Goal: Information Seeking & Learning: Stay updated

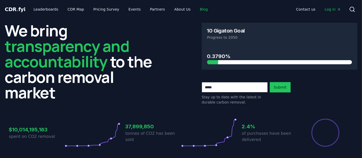
click at [196, 9] on link "Blog" at bounding box center [204, 9] width 16 height 9
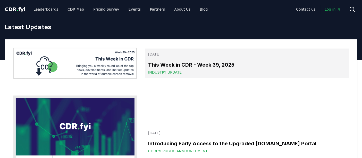
click at [170, 61] on h3 "This Week in CDR - Week 39, 2025" at bounding box center [246, 65] width 197 height 8
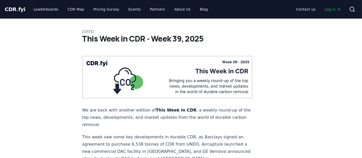
click at [16, 7] on span "." at bounding box center [17, 9] width 2 height 6
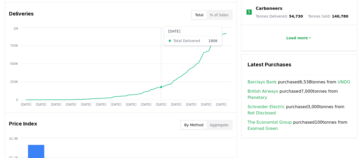
scroll to position [317, 0]
